Goal: Task Accomplishment & Management: Complete application form

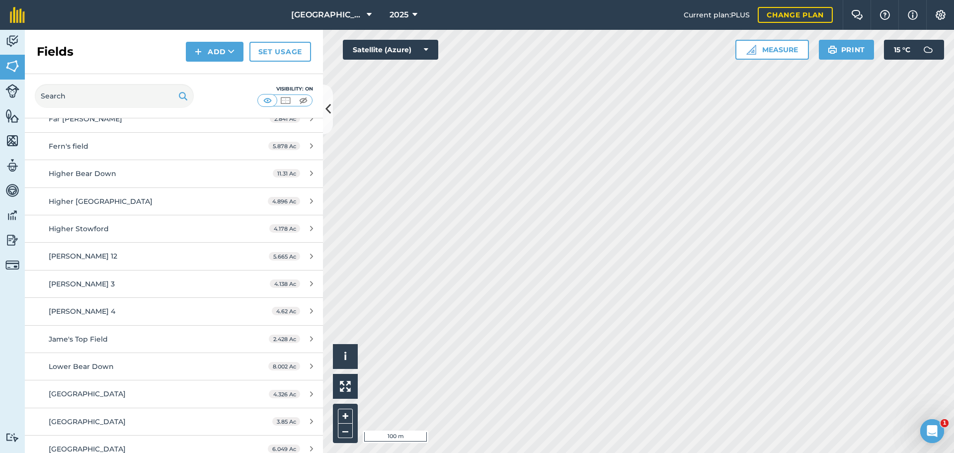
scroll to position [149, 0]
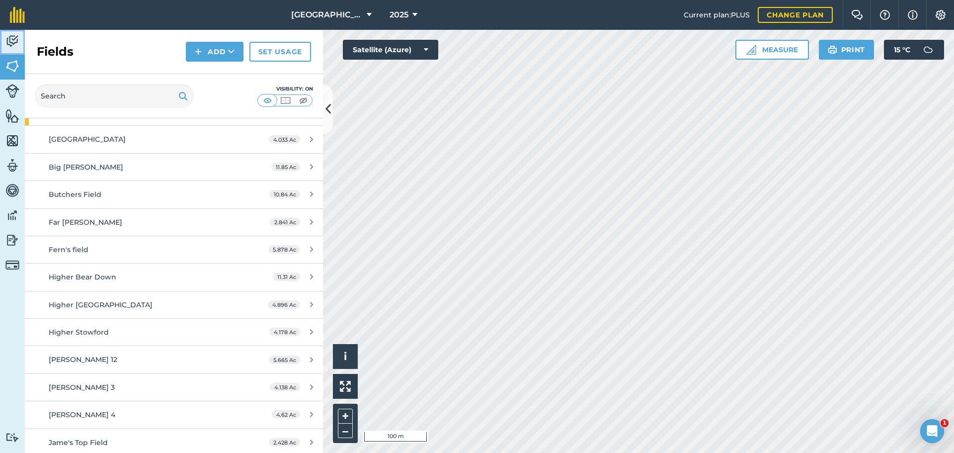
click at [11, 44] on img at bounding box center [12, 41] width 14 height 15
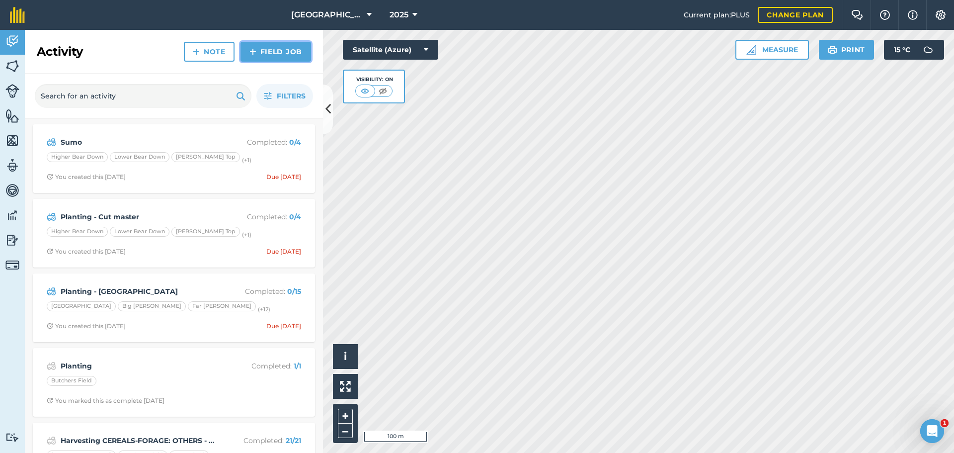
click at [269, 51] on link "Field Job" at bounding box center [276, 52] width 71 height 20
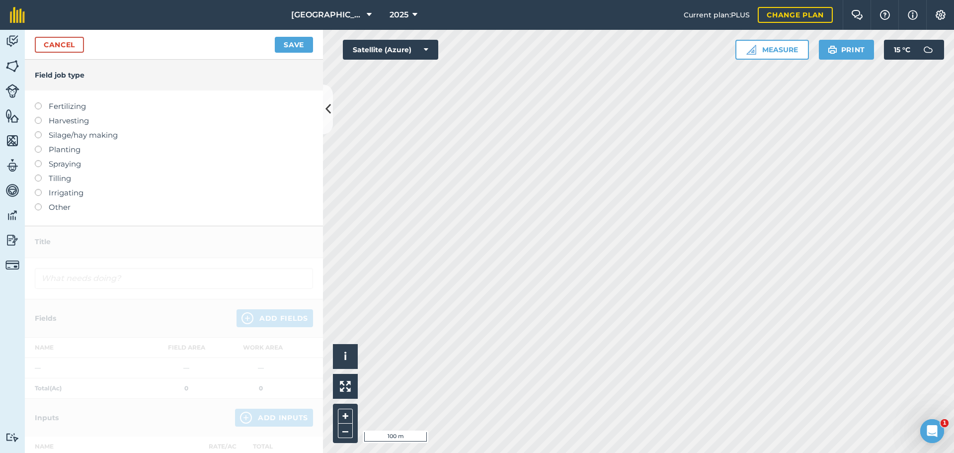
click at [70, 122] on label "Harvesting" at bounding box center [174, 121] width 278 height 12
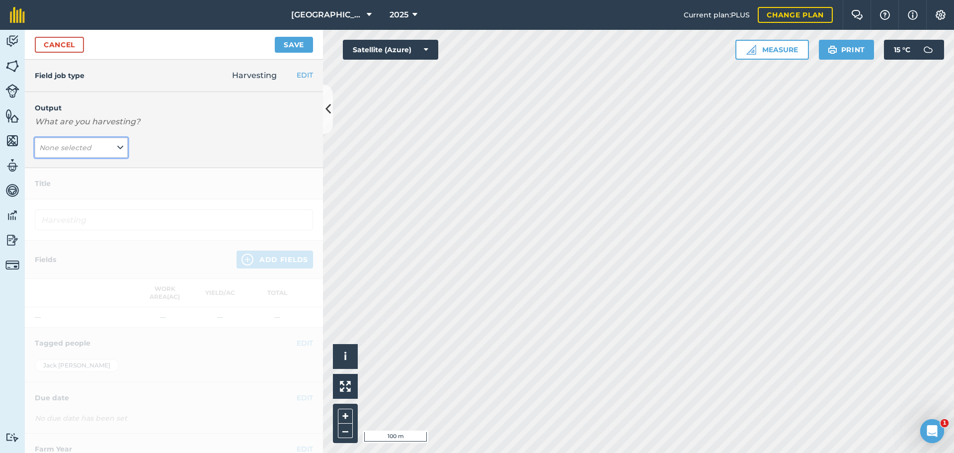
click at [94, 148] on button "None selected" at bounding box center [81, 148] width 93 height 20
click at [90, 187] on button "CEREALS-FORAGE: OTHERS - Maize ( t )" at bounding box center [81, 186] width 93 height 19
type input "Harvesting CEREALS-FORAGE: OTHERS - Maize"
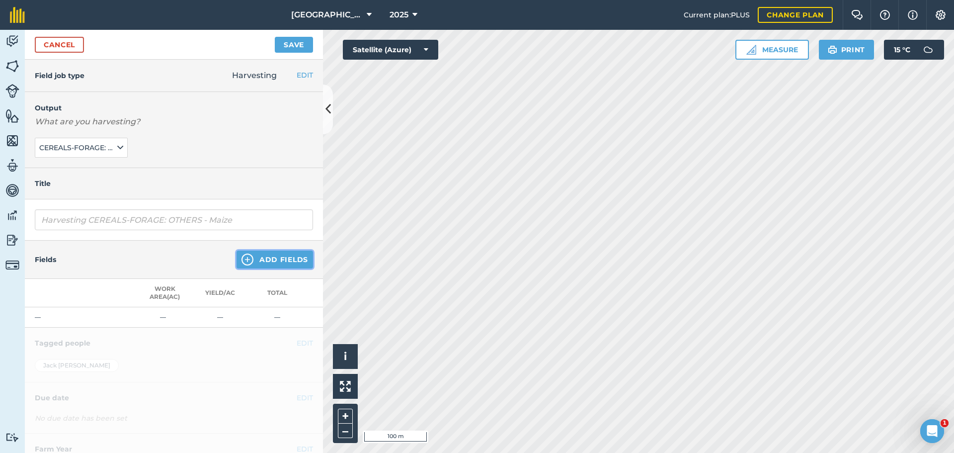
click at [283, 258] on button "Add Fields" at bounding box center [275, 260] width 77 height 18
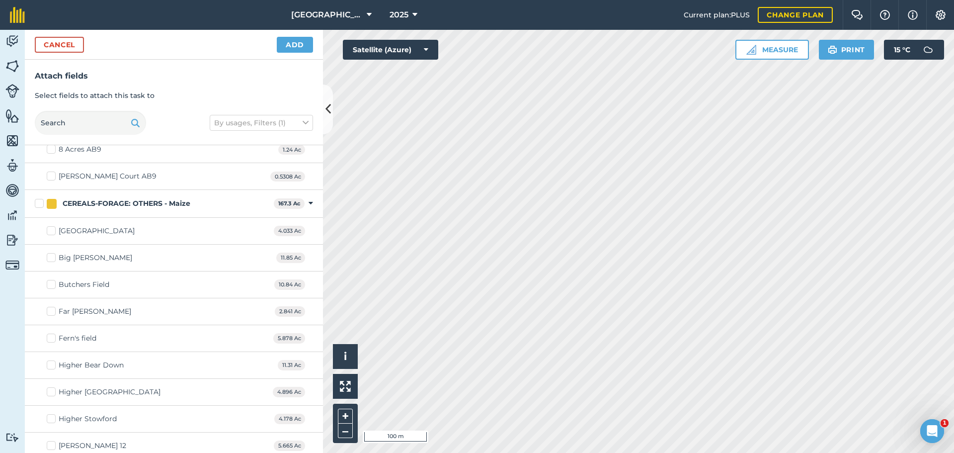
scroll to position [99, 0]
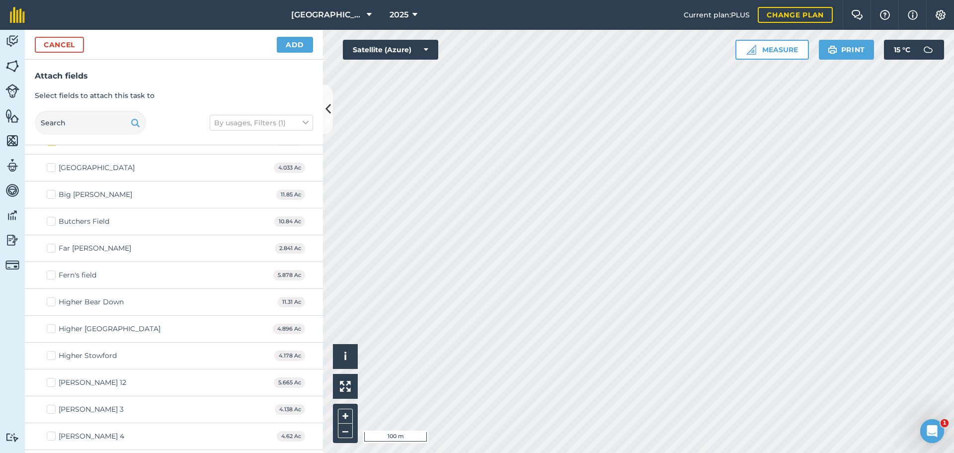
click at [50, 194] on label "Big [PERSON_NAME]" at bounding box center [89, 194] width 85 height 10
click at [50, 194] on input "Big [PERSON_NAME]" at bounding box center [50, 192] width 6 height 6
checkbox input "true"
click at [51, 248] on label "Far [PERSON_NAME]" at bounding box center [89, 248] width 84 height 10
click at [51, 248] on input "Far [PERSON_NAME]" at bounding box center [50, 246] width 6 height 6
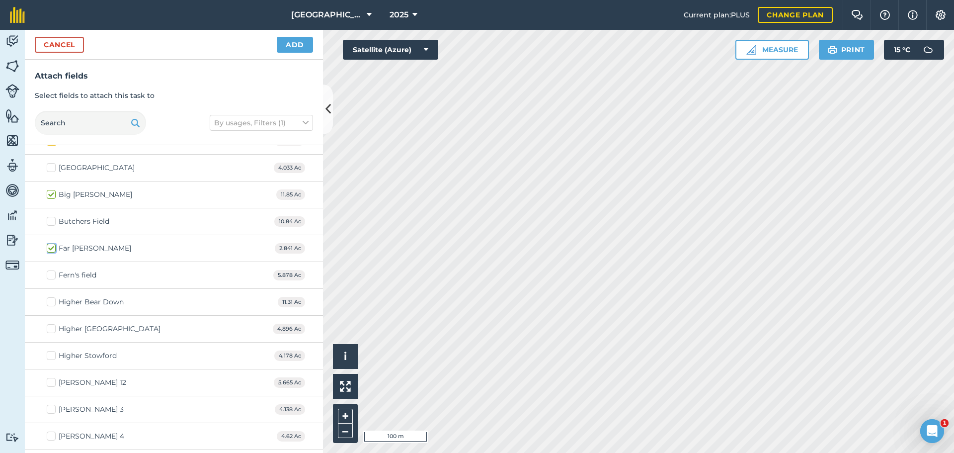
checkbox input "true"
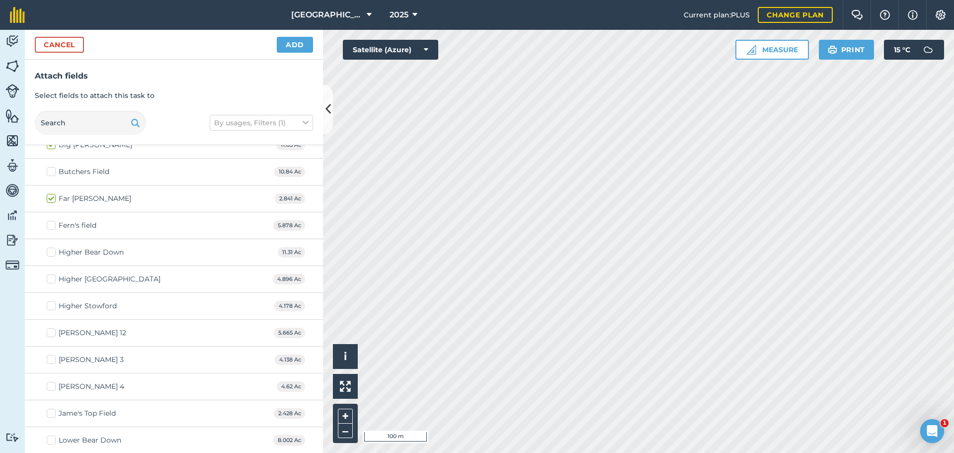
click at [50, 304] on label "Higher Stowford" at bounding box center [82, 306] width 70 height 10
click at [50, 304] on input "Higher Stowford" at bounding box center [50, 304] width 6 height 6
checkbox input "true"
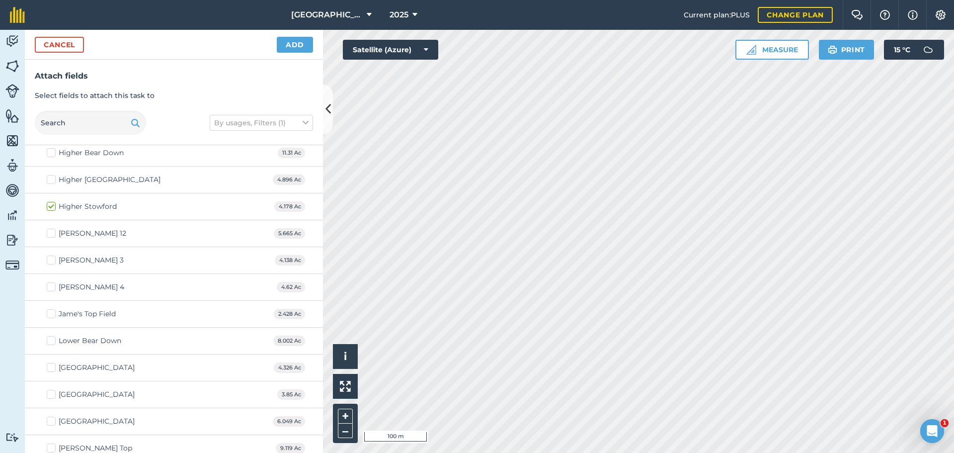
click at [49, 419] on label "[GEOGRAPHIC_DATA]" at bounding box center [91, 421] width 88 height 10
click at [49, 419] on input "[GEOGRAPHIC_DATA]" at bounding box center [50, 419] width 6 height 6
checkbox input "true"
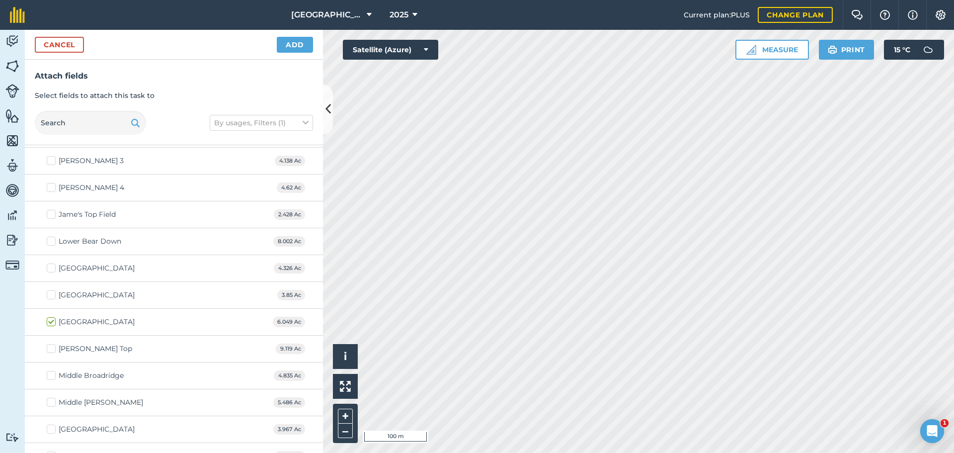
click at [49, 375] on label "Middle Broadridge" at bounding box center [85, 375] width 77 height 10
click at [49, 375] on input "Middle Broadridge" at bounding box center [50, 373] width 6 height 6
checkbox input "true"
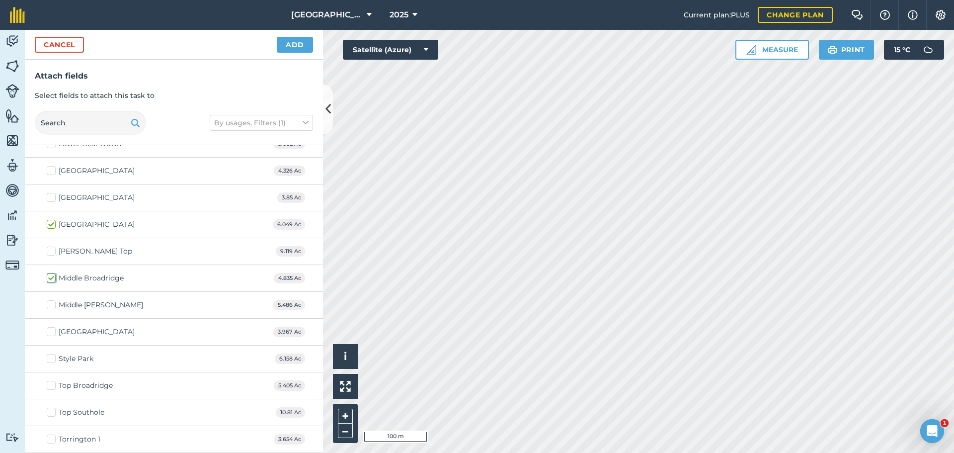
scroll to position [447, 0]
click at [53, 358] on label "Style Park" at bounding box center [70, 356] width 47 height 10
click at [53, 358] on input "Style Park" at bounding box center [50, 354] width 6 height 6
checkbox input "true"
click at [55, 275] on label "Middle Broadridge" at bounding box center [85, 276] width 77 height 10
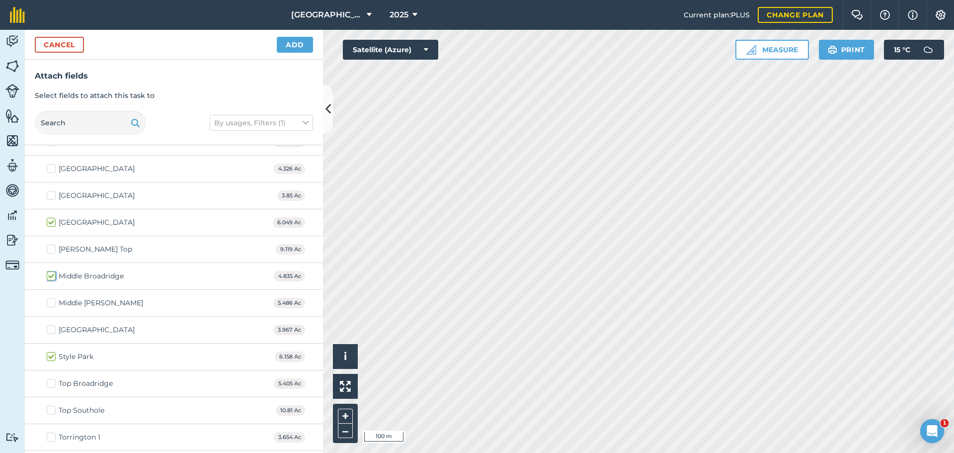
click at [53, 275] on input "Middle Broadridge" at bounding box center [50, 274] width 6 height 6
checkbox input "false"
click at [47, 304] on label "Middle [PERSON_NAME]" at bounding box center [95, 303] width 96 height 10
click at [47, 304] on input "Middle [PERSON_NAME]" at bounding box center [50, 301] width 6 height 6
checkbox input "true"
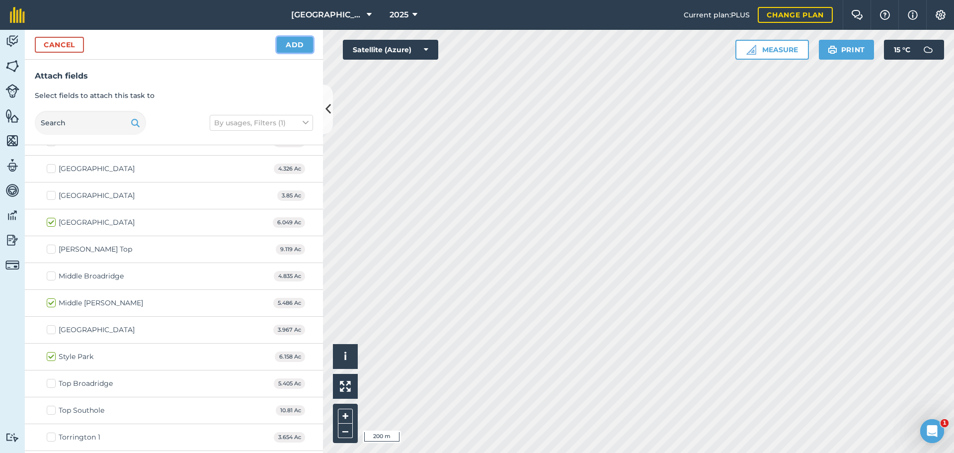
click at [297, 45] on button "Add" at bounding box center [295, 45] width 36 height 16
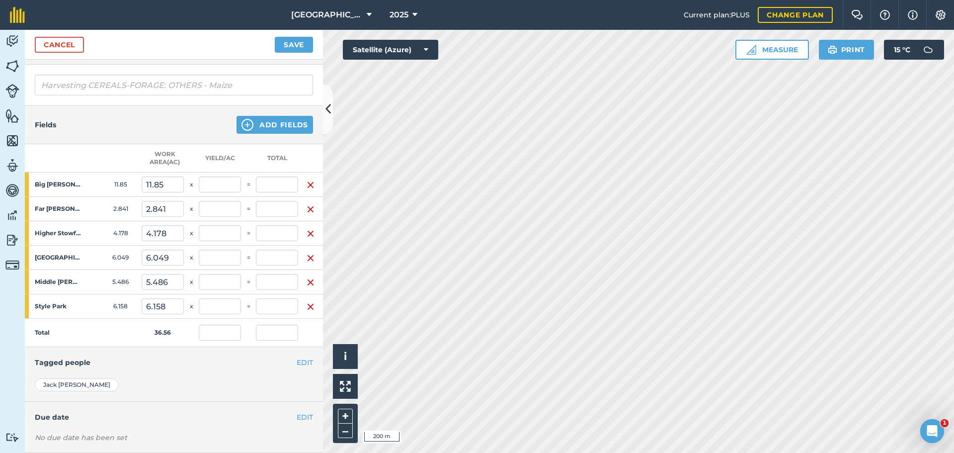
scroll to position [149, 0]
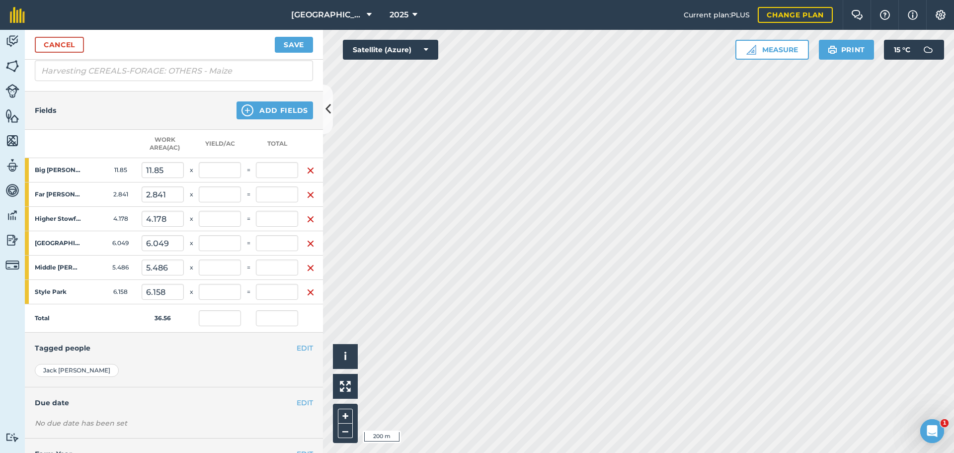
click at [241, 171] on td "=" at bounding box center [248, 170] width 15 height 24
click at [240, 174] on input "text" at bounding box center [220, 170] width 42 height 16
type input "18"
type input "213.3"
type input "5.834"
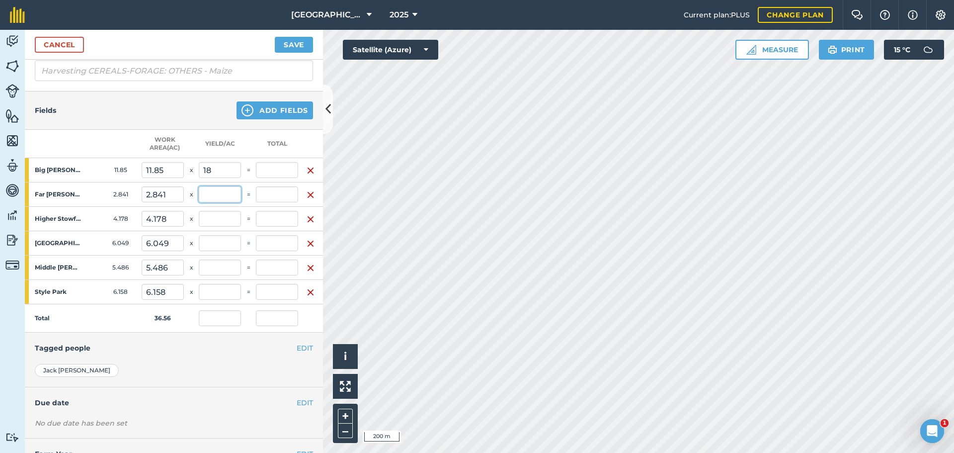
type input "213.3"
click at [208, 197] on input "text" at bounding box center [220, 194] width 42 height 16
type input "18"
type input "7.233"
type input "264.438"
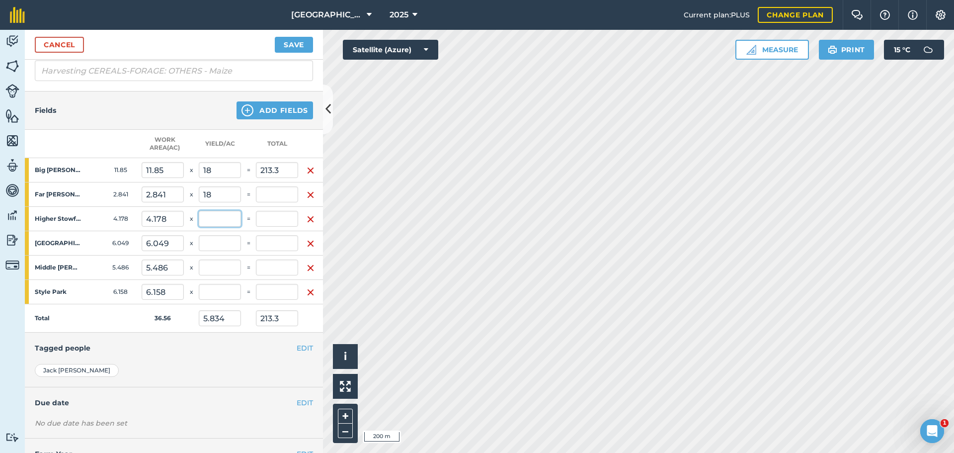
type input "51.138"
click at [215, 220] on input "text" at bounding box center [220, 219] width 42 height 16
type input "18"
type input "9.289"
type input "339.642"
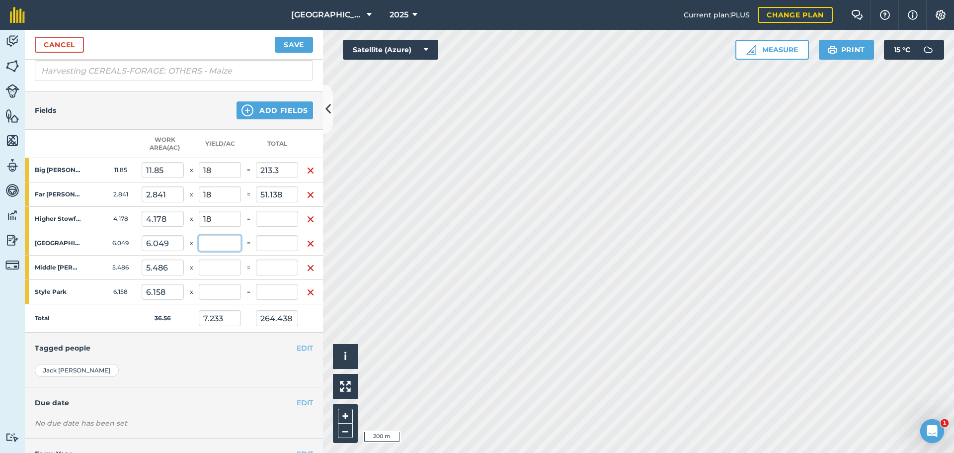
type input "75.204"
click at [219, 248] on input "text" at bounding box center [220, 243] width 42 height 16
type input "18"
type input "12.267"
type input "448.524"
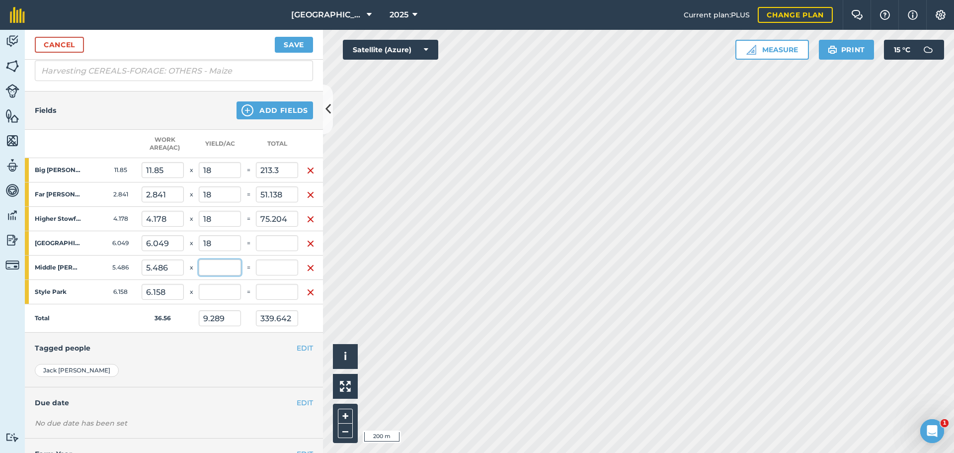
type input "108.882"
click at [219, 267] on input "text" at bounding box center [220, 267] width 42 height 16
type input "18"
type input "14.968"
type input "547.272"
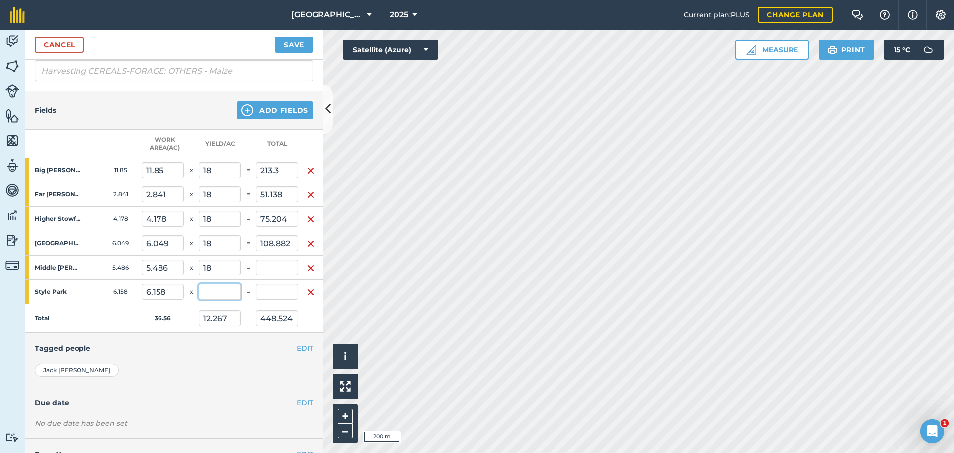
type input "98.748"
click at [223, 290] on input "text" at bounding box center [220, 292] width 42 height 16
type input "20"
type input "18.337"
type input "670.432"
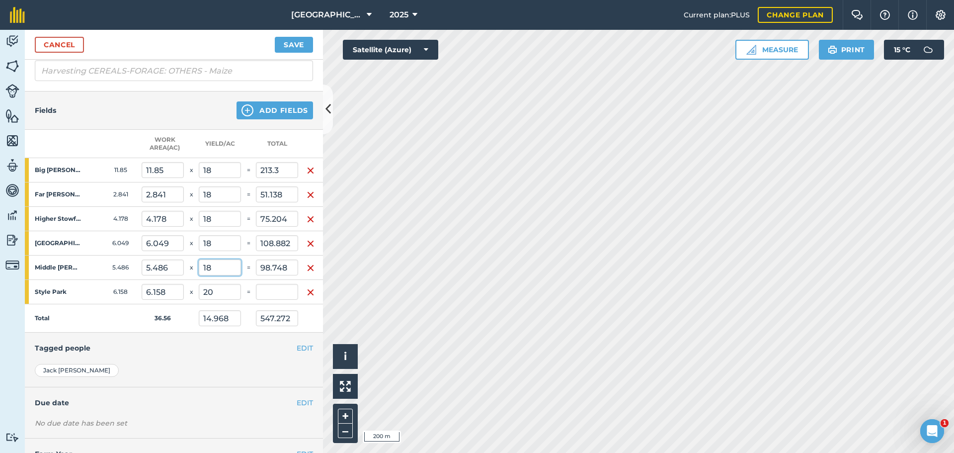
type input "123.16"
click at [227, 262] on input "18" at bounding box center [220, 267] width 42 height 16
click at [225, 263] on input "18" at bounding box center [220, 267] width 42 height 16
type input "1"
type input "20"
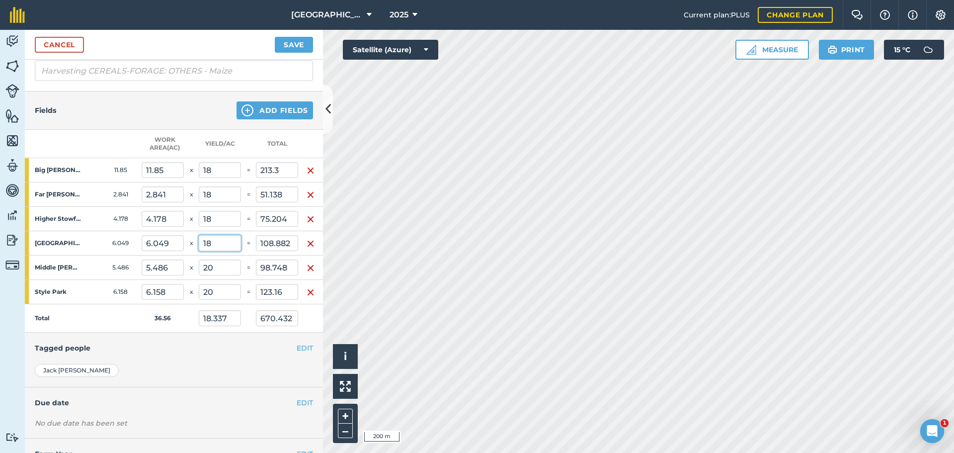
type input "18.637"
type input "681.404"
type input "109.72"
click at [218, 249] on input "18" at bounding box center [220, 243] width 42 height 16
click at [217, 247] on input "18" at bounding box center [220, 243] width 42 height 16
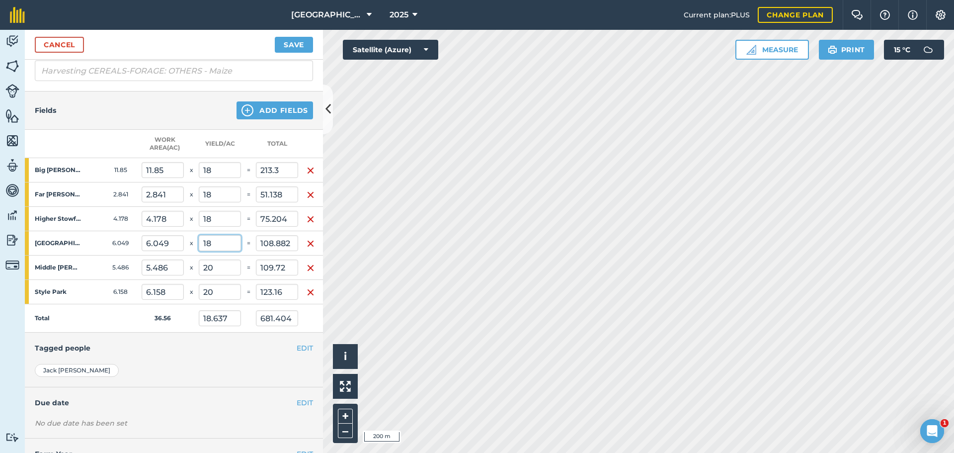
click at [217, 247] on input "18" at bounding box center [220, 243] width 42 height 16
type input "20"
type input "18.968"
type input "693.502"
type input "120.98"
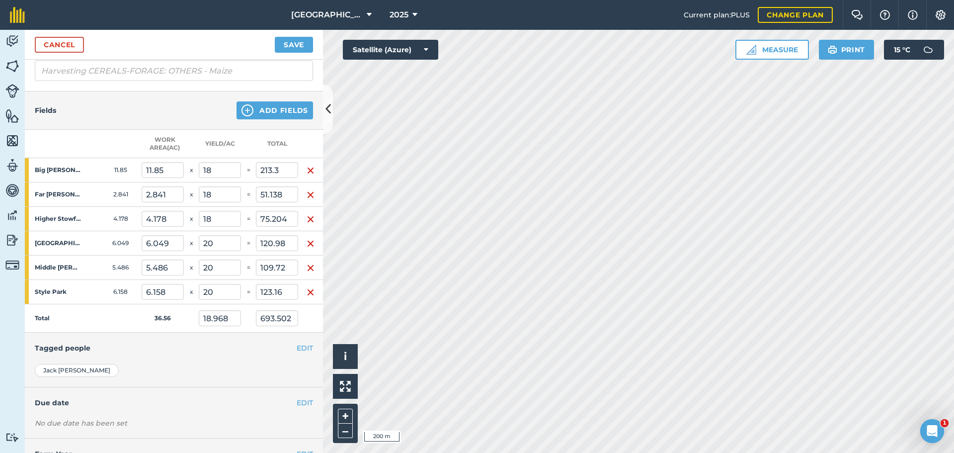
click at [181, 363] on div "EDIT Tagged people" at bounding box center [174, 348] width 298 height 31
click at [297, 347] on button "EDIT" at bounding box center [305, 347] width 16 height 11
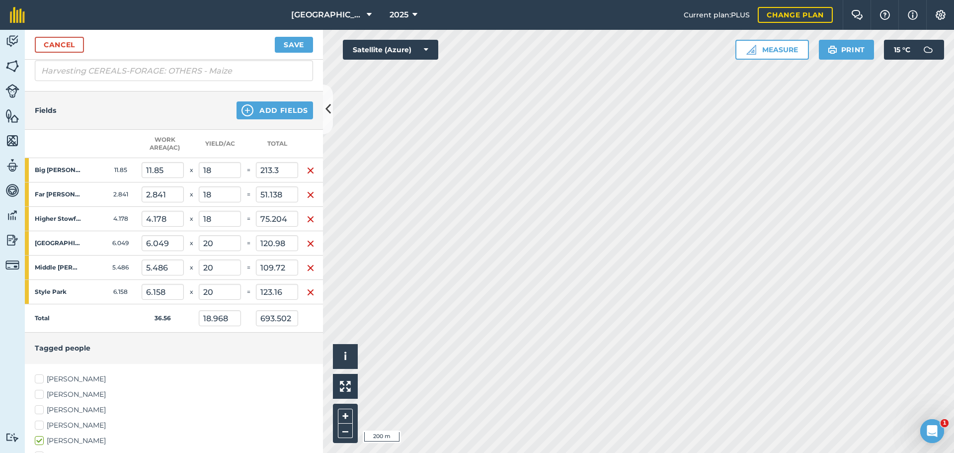
scroll to position [249, 0]
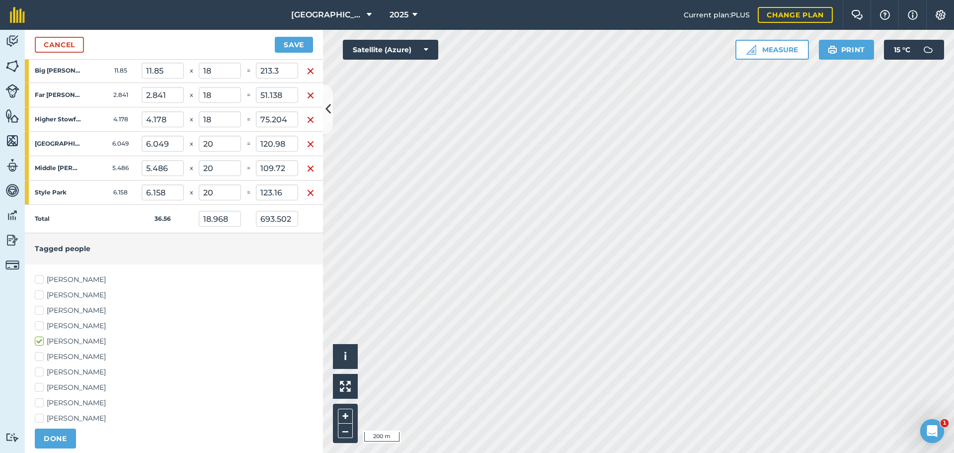
click at [38, 326] on label "[PERSON_NAME]" at bounding box center [174, 326] width 278 height 10
click at [38, 326] on input "[PERSON_NAME]" at bounding box center [38, 324] width 6 height 6
checkbox input "true"
click at [59, 431] on button "DONE" at bounding box center [55, 438] width 41 height 20
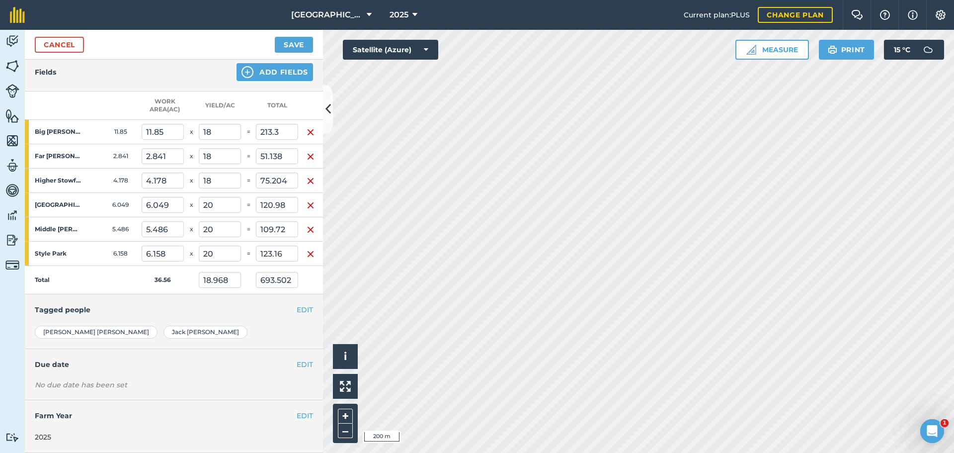
scroll to position [195, 0]
click at [297, 359] on button "EDIT" at bounding box center [305, 364] width 16 height 11
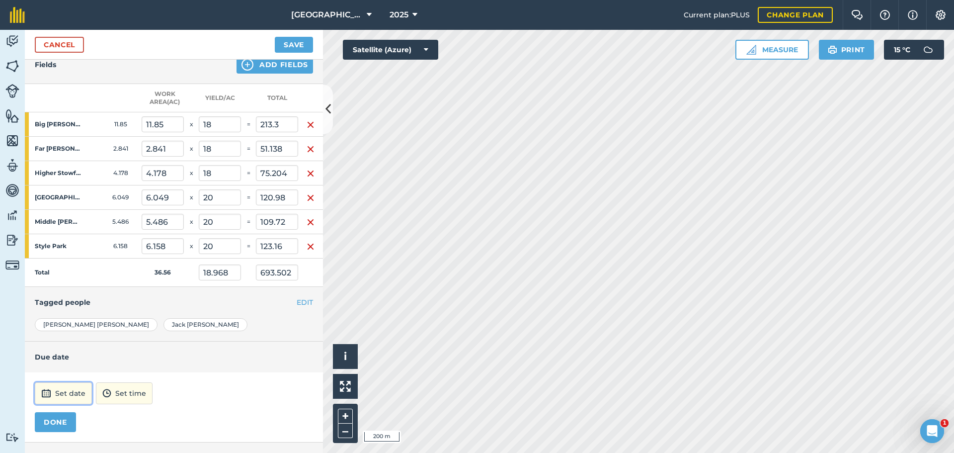
click at [64, 397] on button "Set date" at bounding box center [63, 393] width 57 height 22
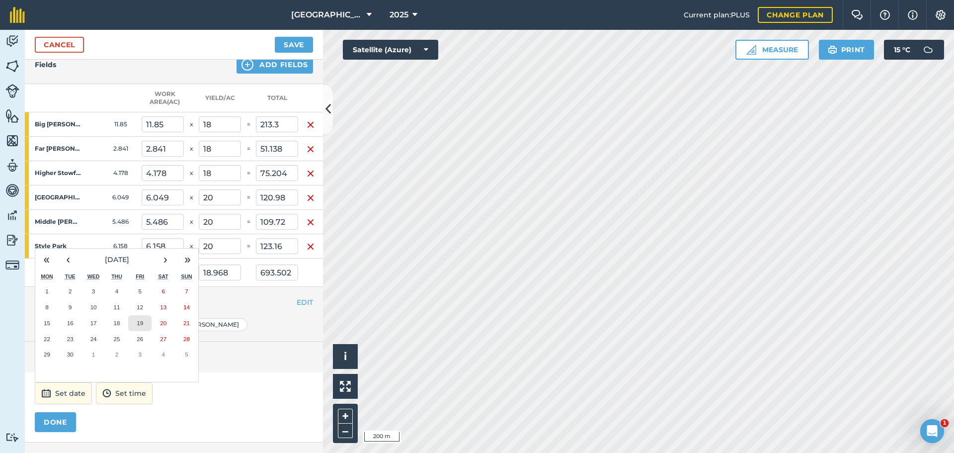
click at [151, 324] on button "19" at bounding box center [139, 323] width 23 height 16
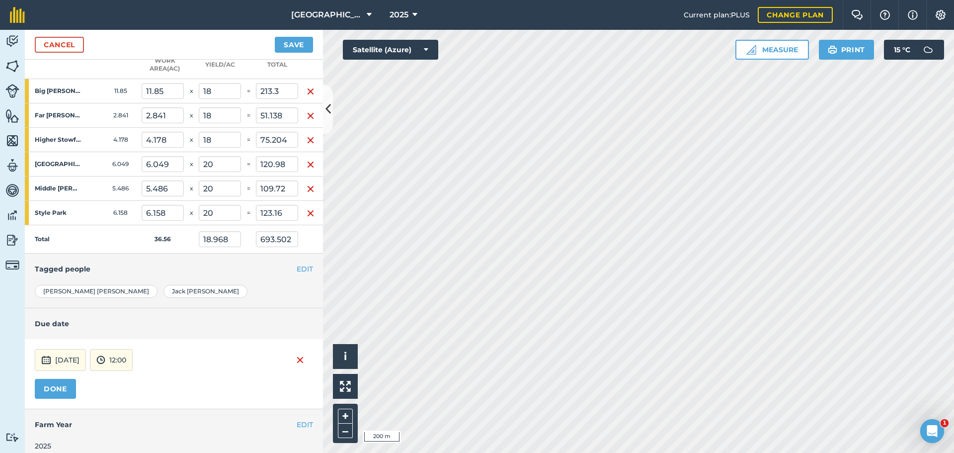
scroll to position [245, 0]
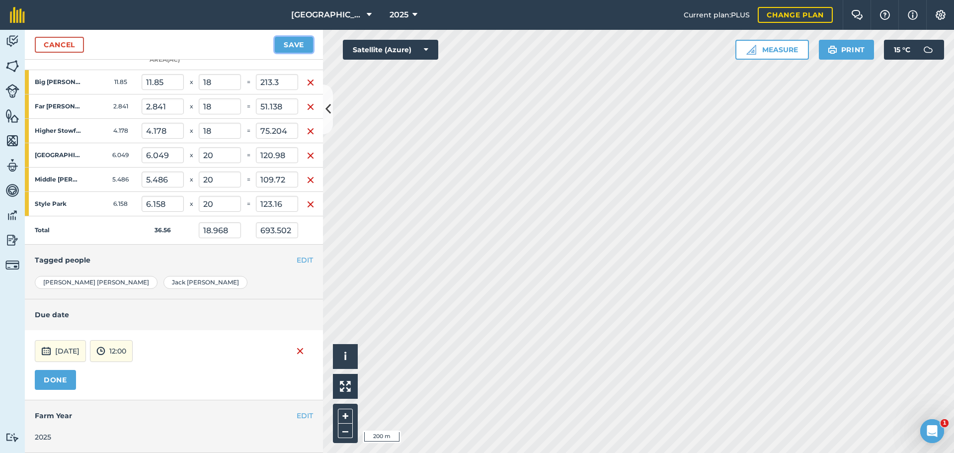
click at [300, 45] on button "Save" at bounding box center [294, 45] width 38 height 16
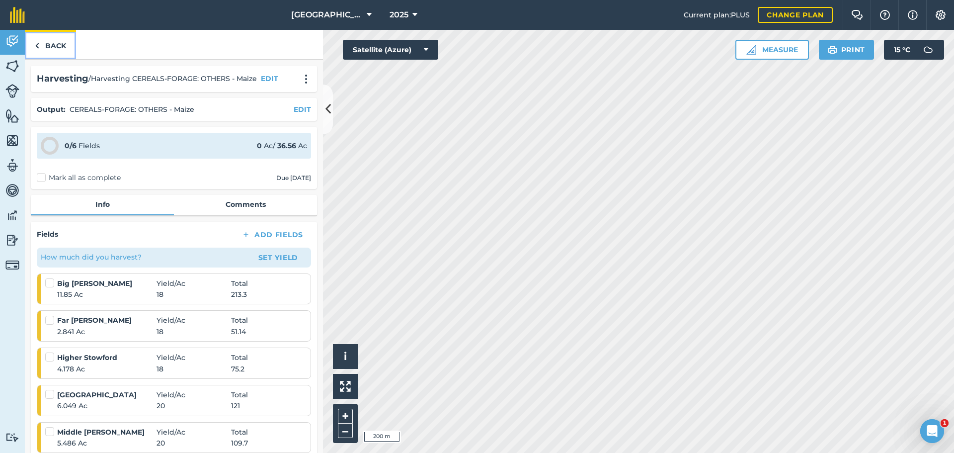
click at [56, 43] on link "Back" at bounding box center [50, 44] width 51 height 29
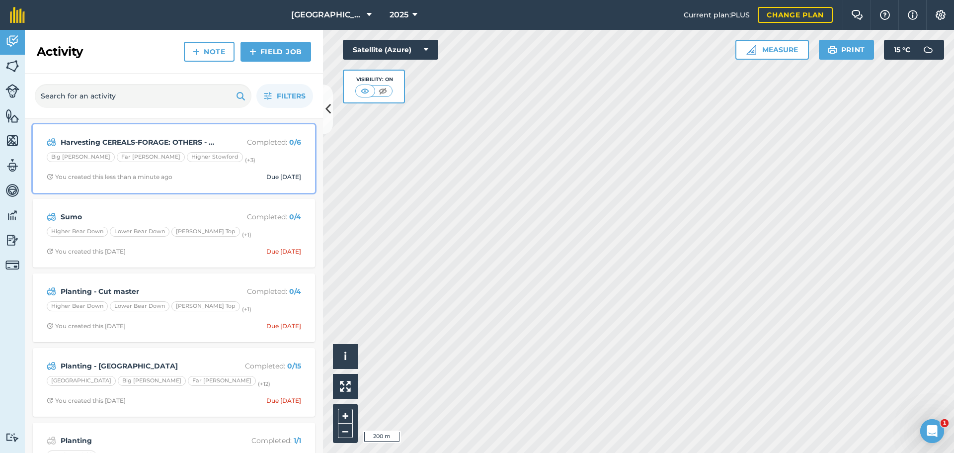
click at [219, 173] on span "You created this less than a minute ago Due [DATE]" at bounding box center [174, 177] width 254 height 8
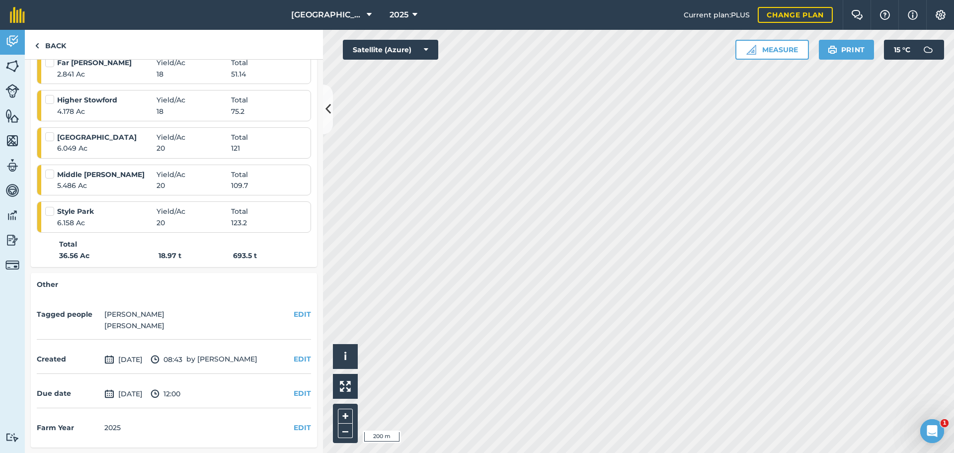
scroll to position [258, 0]
click at [60, 41] on link "Back" at bounding box center [50, 44] width 51 height 29
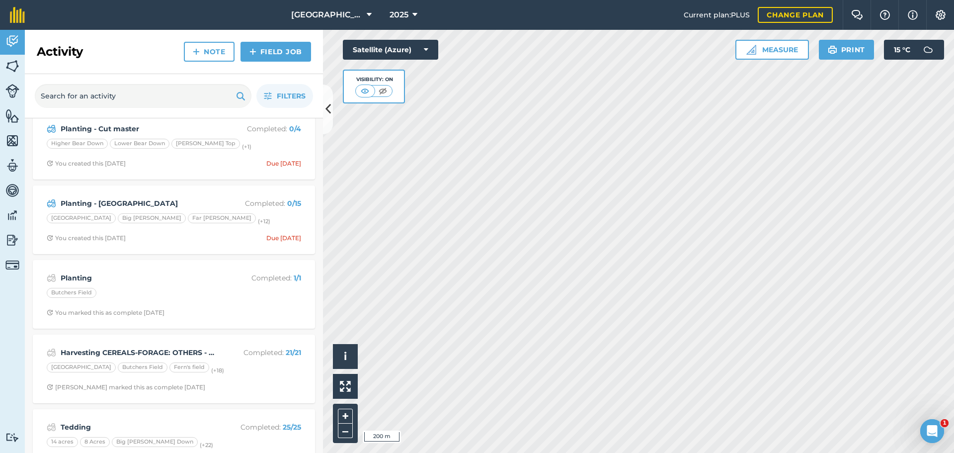
scroll to position [249, 0]
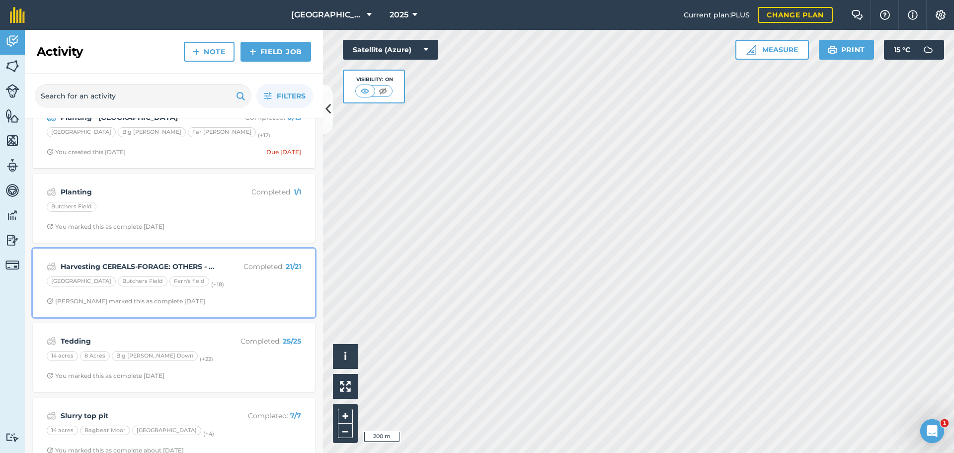
click at [234, 289] on div "[GEOGRAPHIC_DATA] [GEOGRAPHIC_DATA] Fern's field (+ 18 )" at bounding box center [174, 282] width 254 height 13
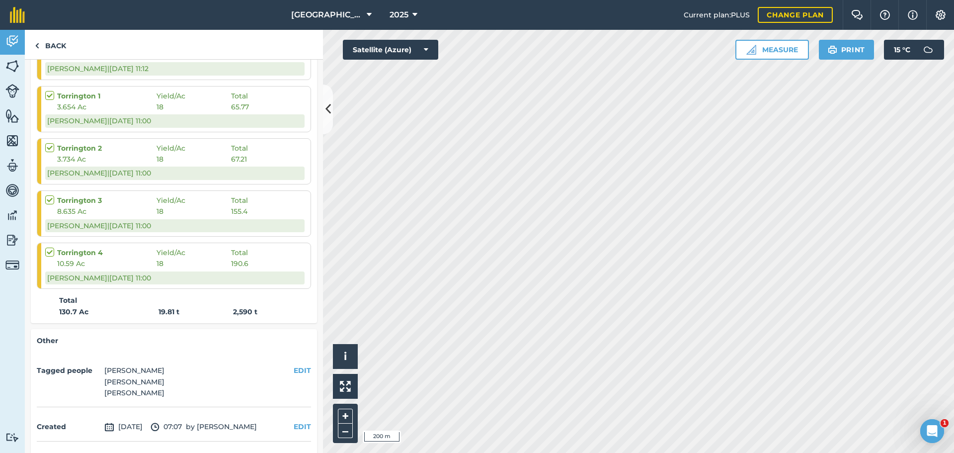
scroll to position [1109, 0]
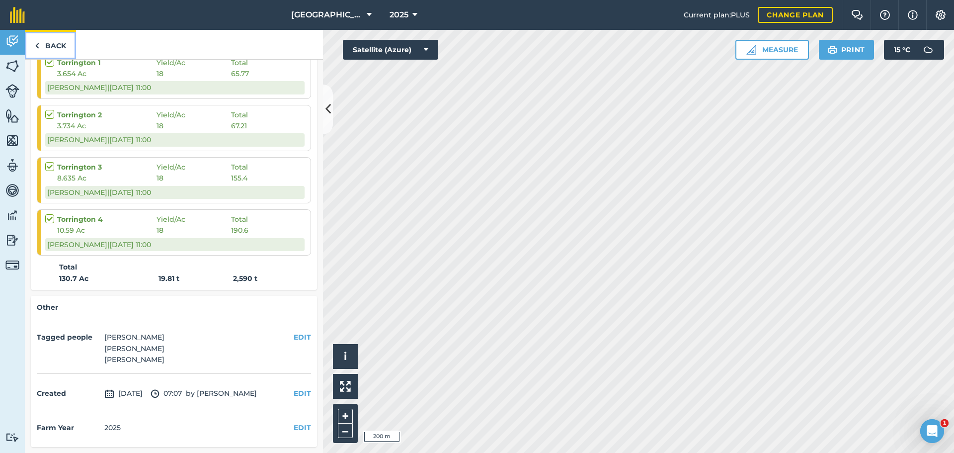
click at [53, 39] on link "Back" at bounding box center [50, 44] width 51 height 29
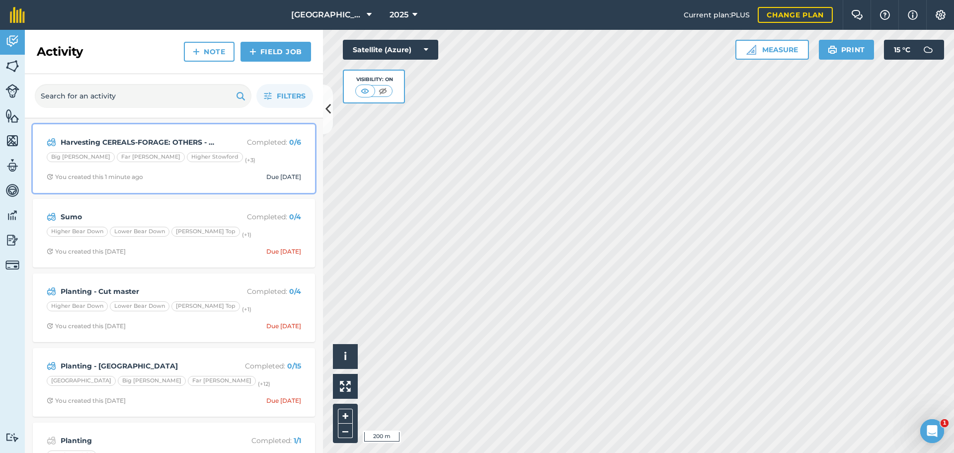
click at [218, 169] on div "Harvesting CEREALS-FORAGE: OTHERS - Maize Completed : 0 / 6 Big [PERSON_NAME] F…" at bounding box center [174, 158] width 270 height 57
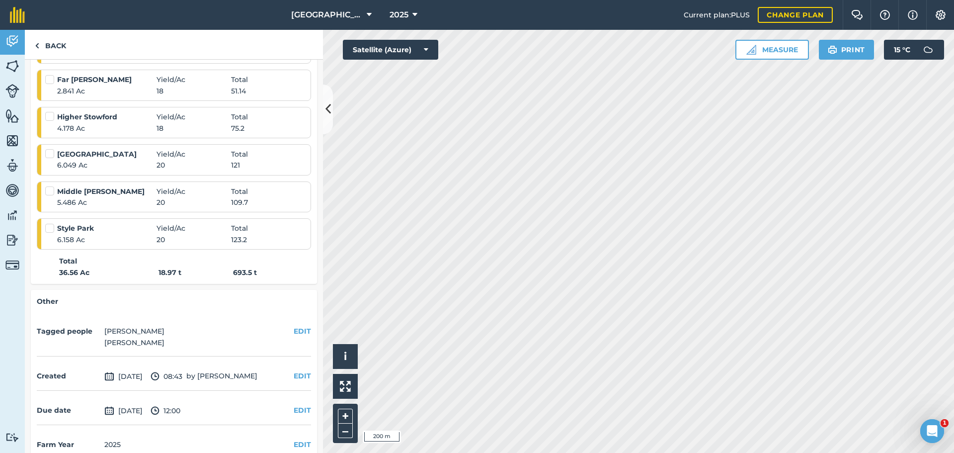
scroll to position [258, 0]
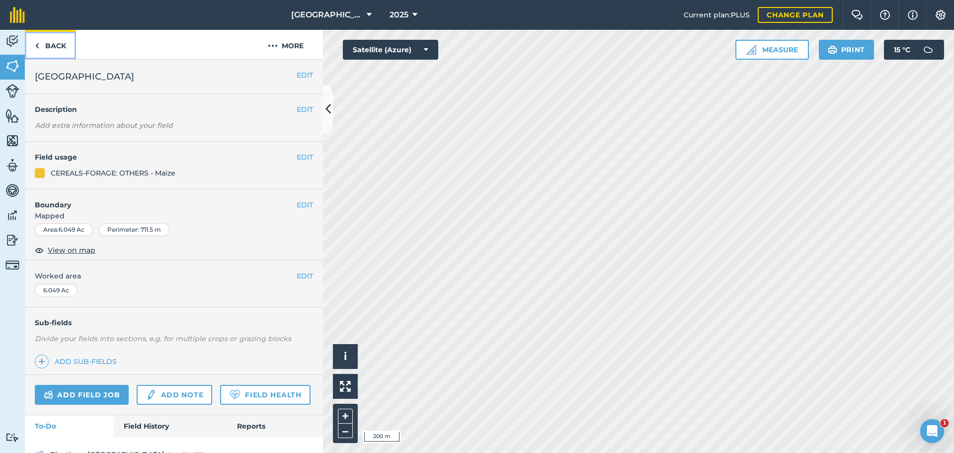
click at [45, 45] on link "Back" at bounding box center [50, 44] width 51 height 29
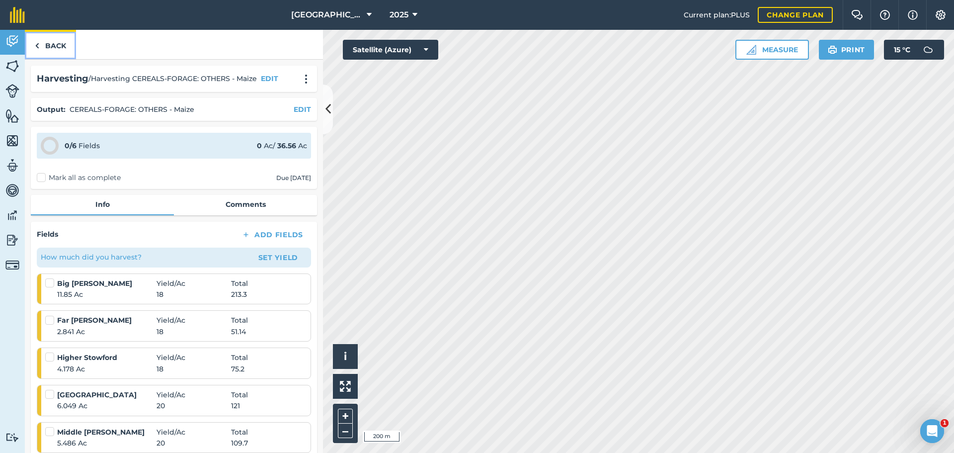
click at [42, 49] on link "Back" at bounding box center [50, 44] width 51 height 29
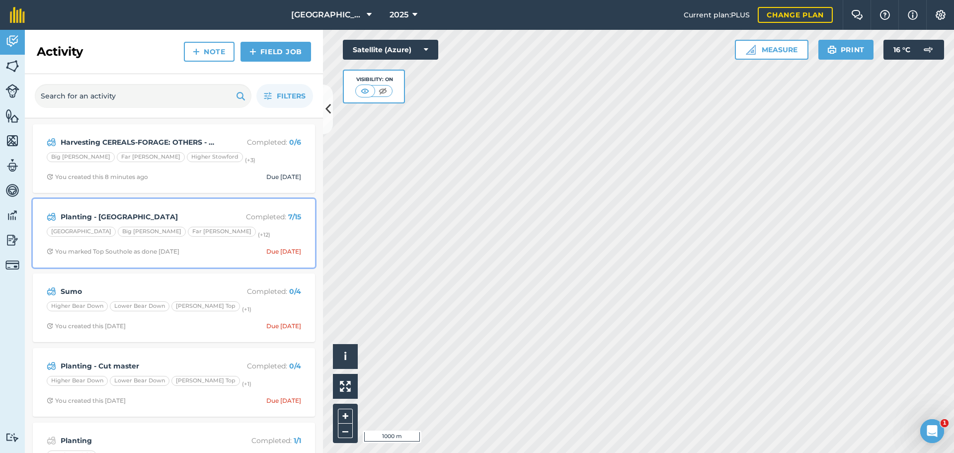
click at [176, 207] on div "Planting - Westerwolds Completed : 7 / 15 Barn Park Big Gribble Far Gribble (+ …" at bounding box center [174, 233] width 270 height 57
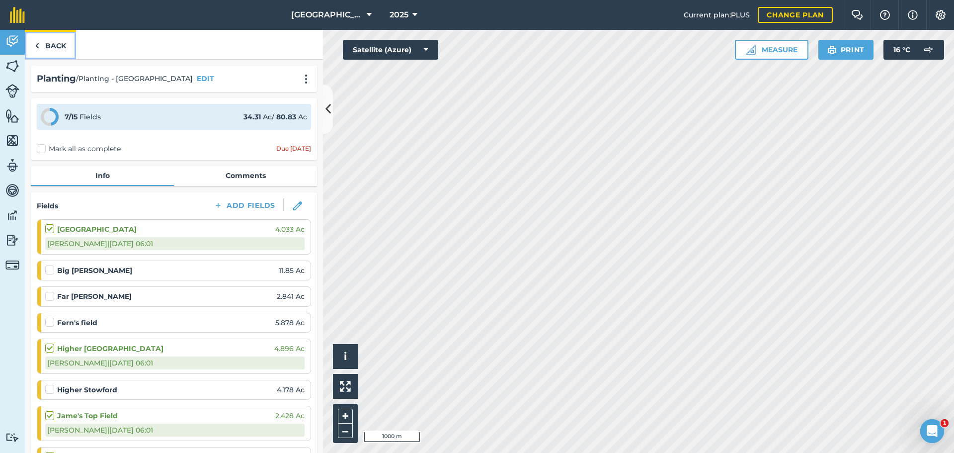
click at [47, 43] on link "Back" at bounding box center [50, 44] width 51 height 29
